Goal: Transaction & Acquisition: Download file/media

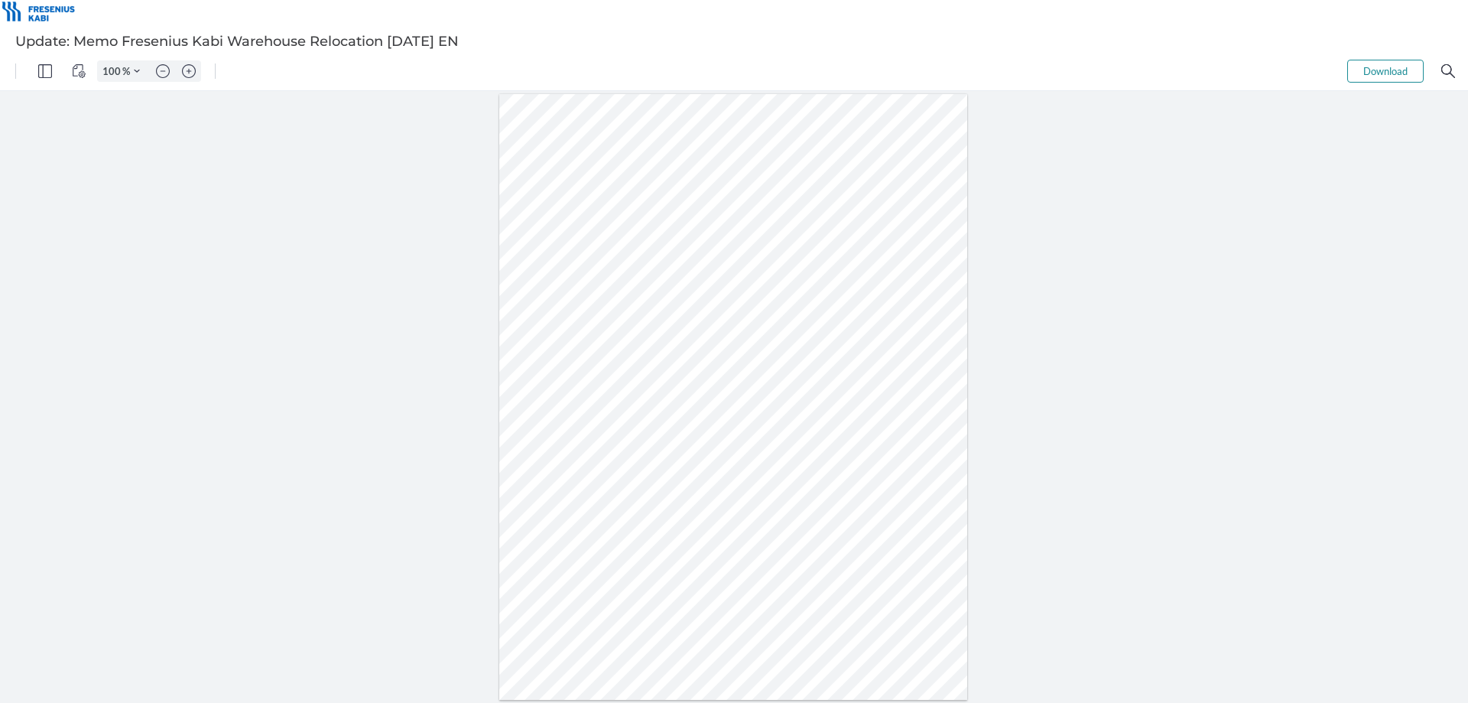
click at [1371, 73] on button "Download" at bounding box center [1385, 71] width 76 height 23
click at [1370, 65] on button "Download" at bounding box center [1385, 71] width 76 height 23
